Goal: Transaction & Acquisition: Purchase product/service

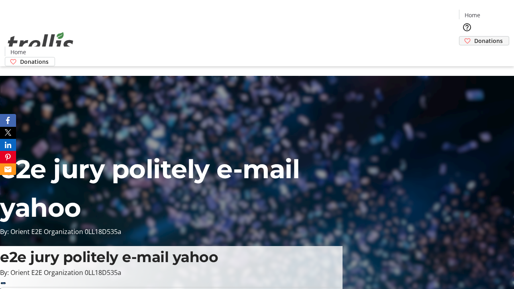
click at [474, 37] on span "Donations" at bounding box center [488, 41] width 28 height 8
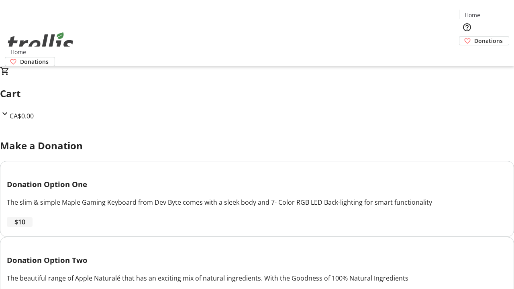
click at [25, 227] on span "$10" at bounding box center [19, 222] width 11 height 10
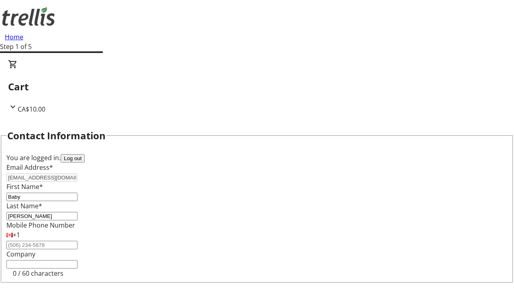
select select "CA"
type input "[STREET_ADDRESS][PERSON_NAME]"
type input "Kelowna"
select select "BC"
type input "Kelowna"
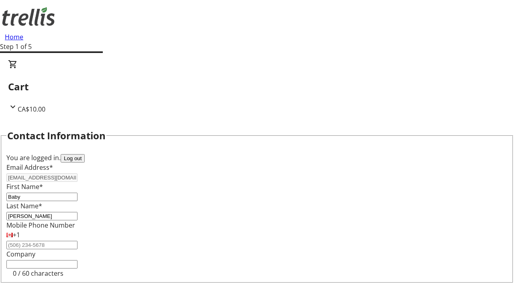
type input "V1Y 0C2"
